Goal: Transaction & Acquisition: Purchase product/service

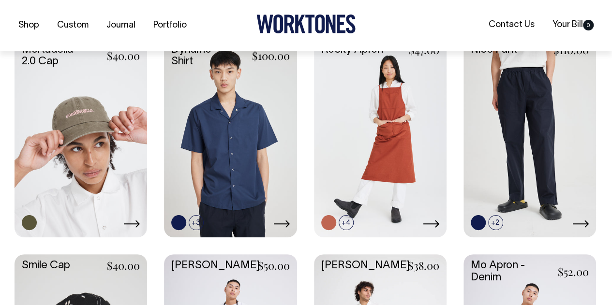
click at [78, 137] on link at bounding box center [81, 137] width 133 height 197
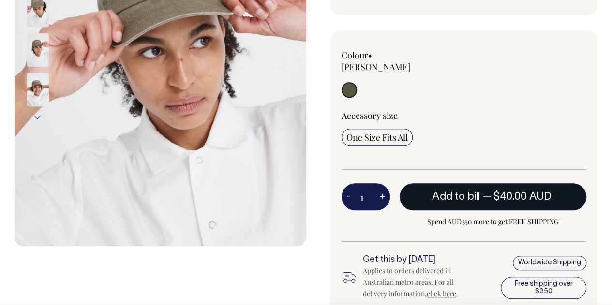
scroll to position [242, 0]
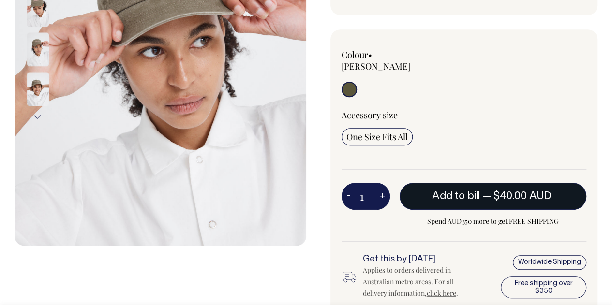
click at [450, 192] on span "Add to bill" at bounding box center [455, 197] width 47 height 10
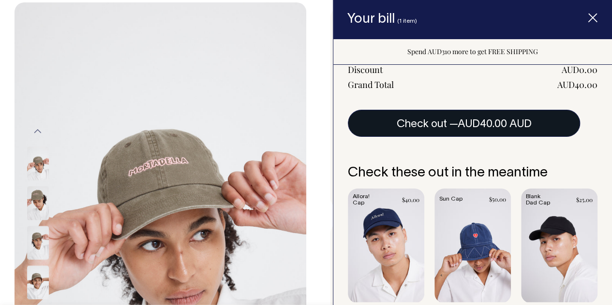
scroll to position [213, 0]
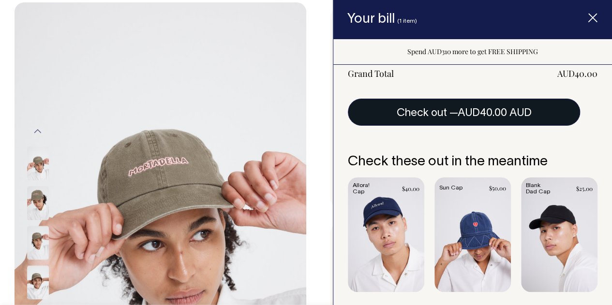
click at [452, 119] on button "Check out — AUD40.00 AUD" at bounding box center [464, 112] width 232 height 27
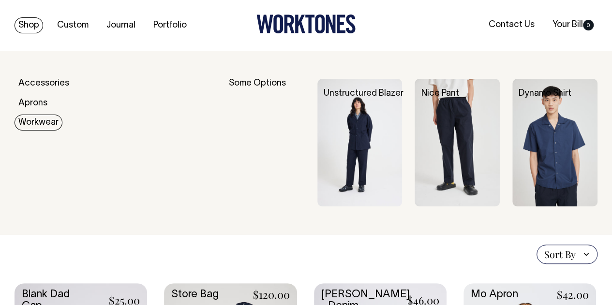
click at [34, 122] on link "Workwear" at bounding box center [39, 123] width 48 height 16
